Goal: Check status: Check status

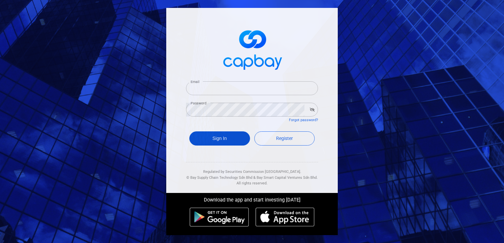
type input "[EMAIL_ADDRESS][DOMAIN_NAME]"
click at [211, 142] on button "Sign In" at bounding box center [219, 138] width 61 height 14
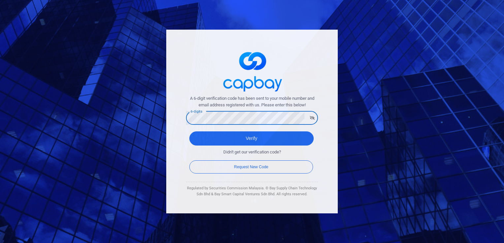
click at [189, 131] on button "Verify" at bounding box center [251, 138] width 124 height 14
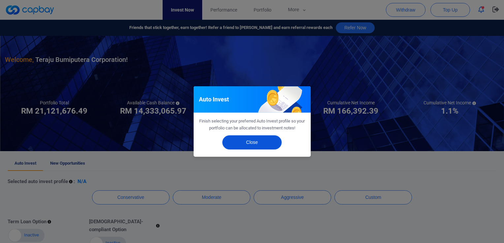
click at [250, 144] on button "Close" at bounding box center [251, 142] width 59 height 14
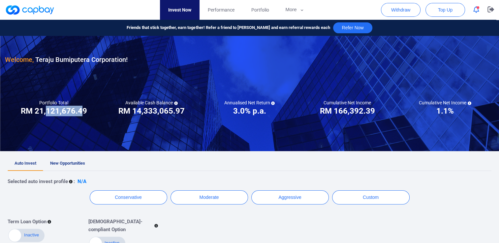
drag, startPoint x: 47, startPoint y: 111, endPoint x: 83, endPoint y: 109, distance: 35.3
click at [83, 109] on h3 "RM 21,121,676.49" at bounding box center [54, 111] width 66 height 11
click at [130, 159] on ul "Auto Invest New Opportunities" at bounding box center [249, 164] width 483 height 14
click at [220, 7] on span "Performance" at bounding box center [221, 9] width 27 height 7
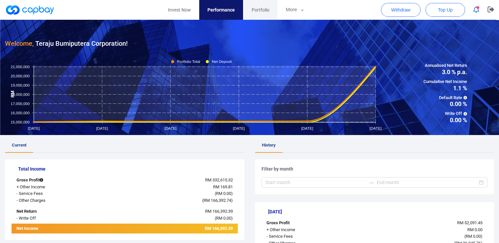
click at [258, 7] on span "Portfolio" at bounding box center [260, 9] width 18 height 7
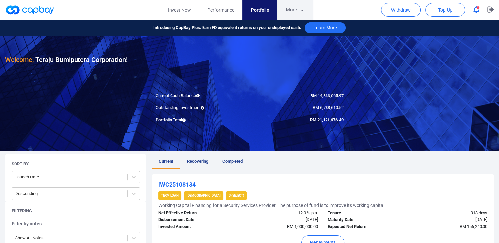
click at [300, 8] on icon "button" at bounding box center [302, 10] width 5 height 6
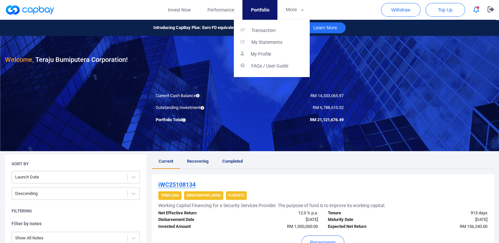
click at [349, 84] on button "button" at bounding box center [249, 121] width 499 height 243
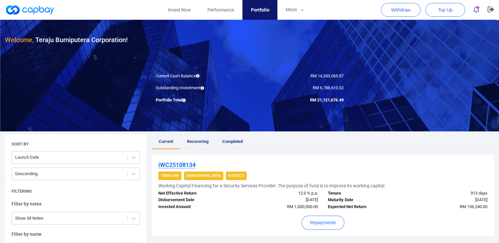
scroll to position [20, 0]
drag, startPoint x: 312, startPoint y: 86, endPoint x: 342, endPoint y: 87, distance: 29.7
click at [342, 87] on span "RM 6,788,610.52" at bounding box center [327, 87] width 31 height 5
drag, startPoint x: 342, startPoint y: 87, endPoint x: 357, endPoint y: 84, distance: 14.7
click at [357, 84] on div at bounding box center [249, 73] width 499 height 115
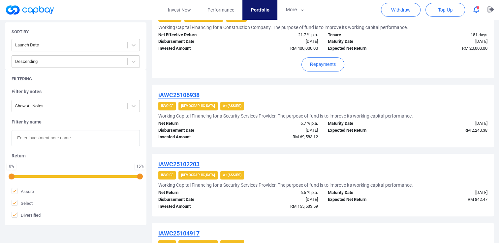
scroll to position [304, 0]
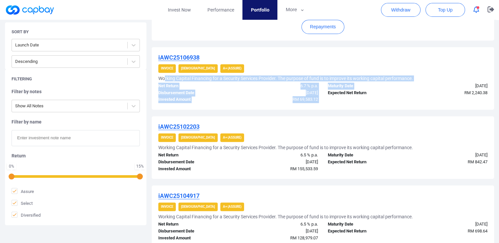
drag, startPoint x: 165, startPoint y: 77, endPoint x: 413, endPoint y: 84, distance: 247.9
click at [413, 84] on div "iAWC25106938 Invoice Shariah A+ (Assure) Working Capital Financing for a Securi…" at bounding box center [323, 78] width 342 height 63
drag, startPoint x: 413, startPoint y: 84, endPoint x: 395, endPoint y: 84, distance: 17.1
click at [395, 84] on div "Maturity Date" at bounding box center [365, 86] width 85 height 7
click at [273, 84] on div "6.7 % p.a." at bounding box center [280, 86] width 85 height 7
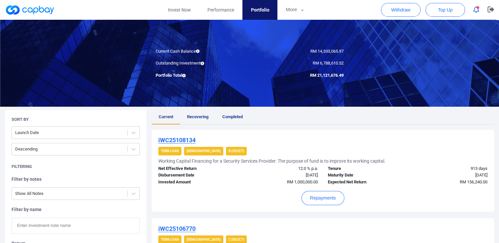
scroll to position [0, 0]
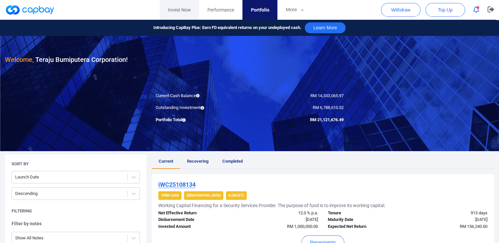
click at [172, 9] on link "Invest Now" at bounding box center [179, 10] width 40 height 20
